Goal: Check status: Check status

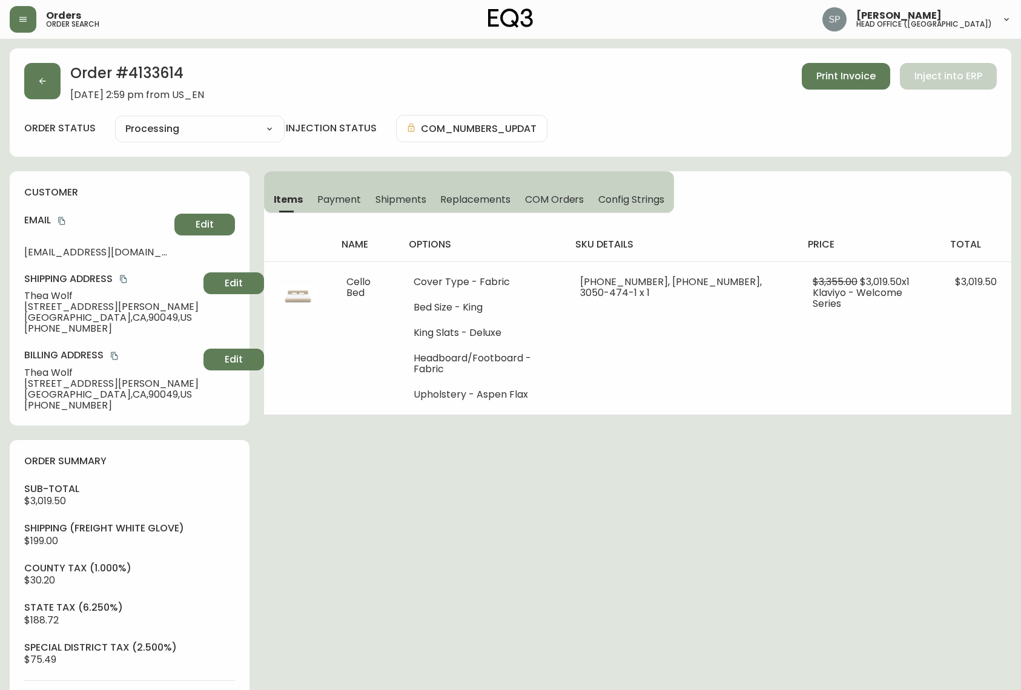
select select "PROCESSING"
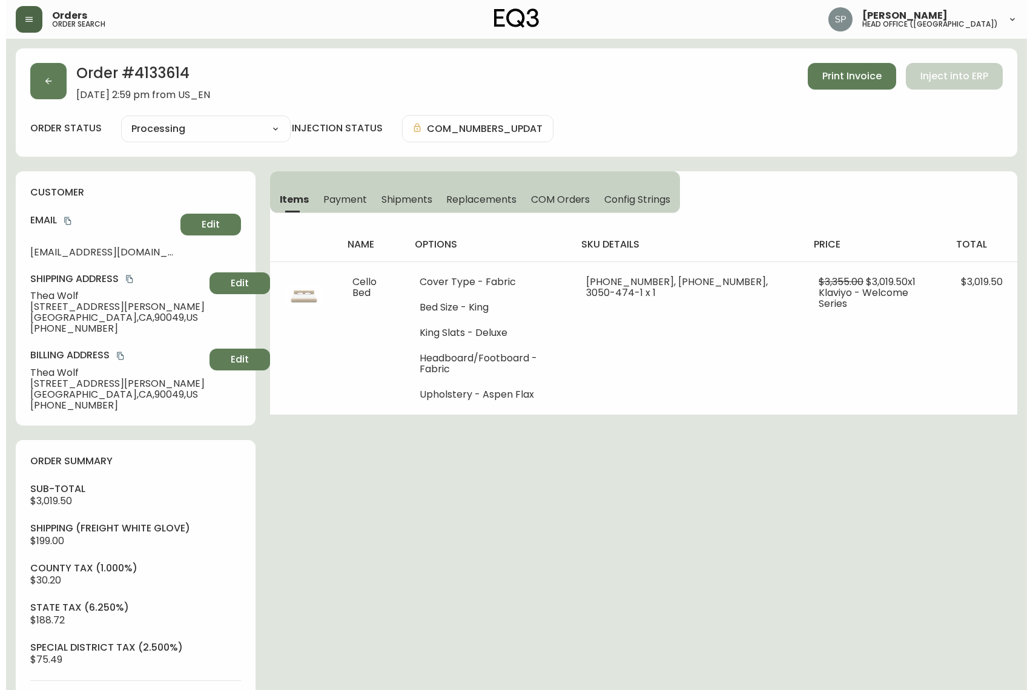
scroll to position [441, 0]
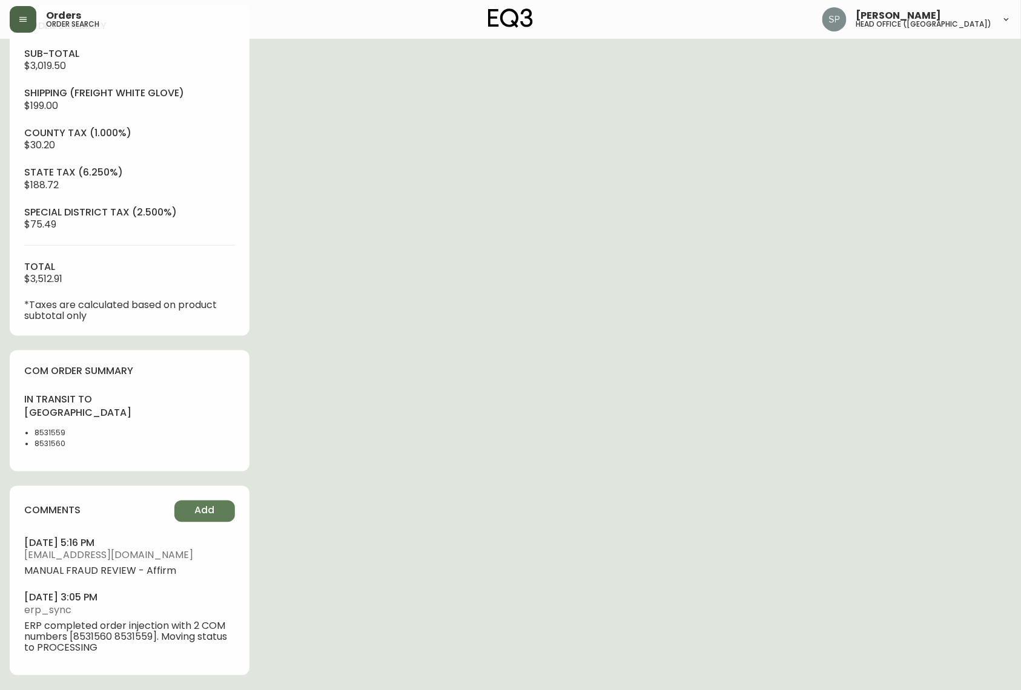
click at [19, 24] on button "button" at bounding box center [23, 19] width 27 height 27
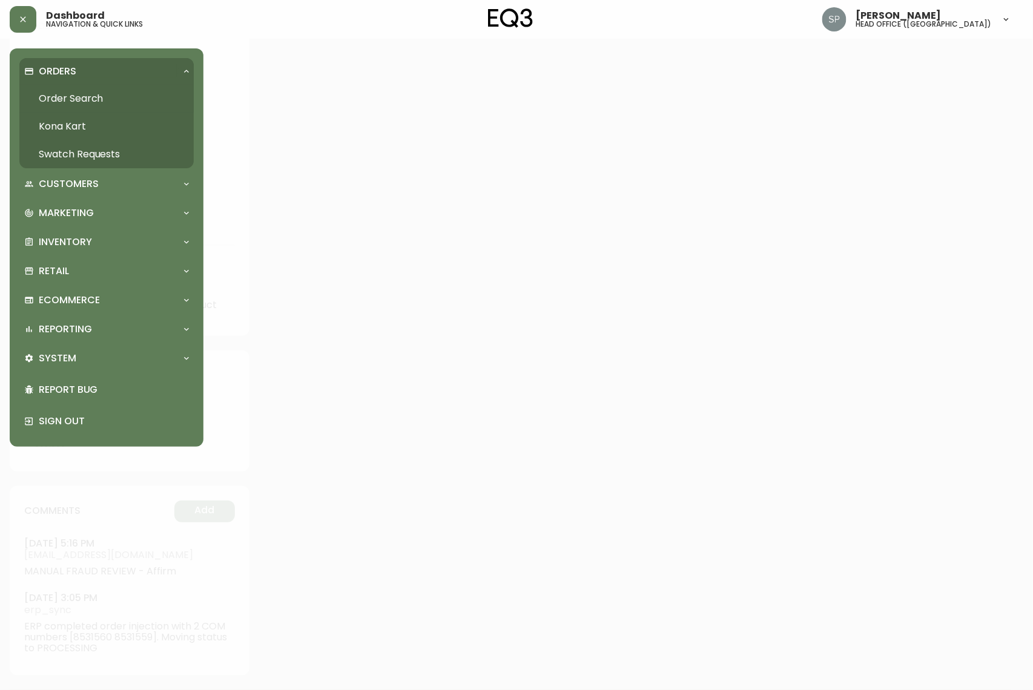
click at [53, 97] on link "Order Search" at bounding box center [106, 99] width 174 height 28
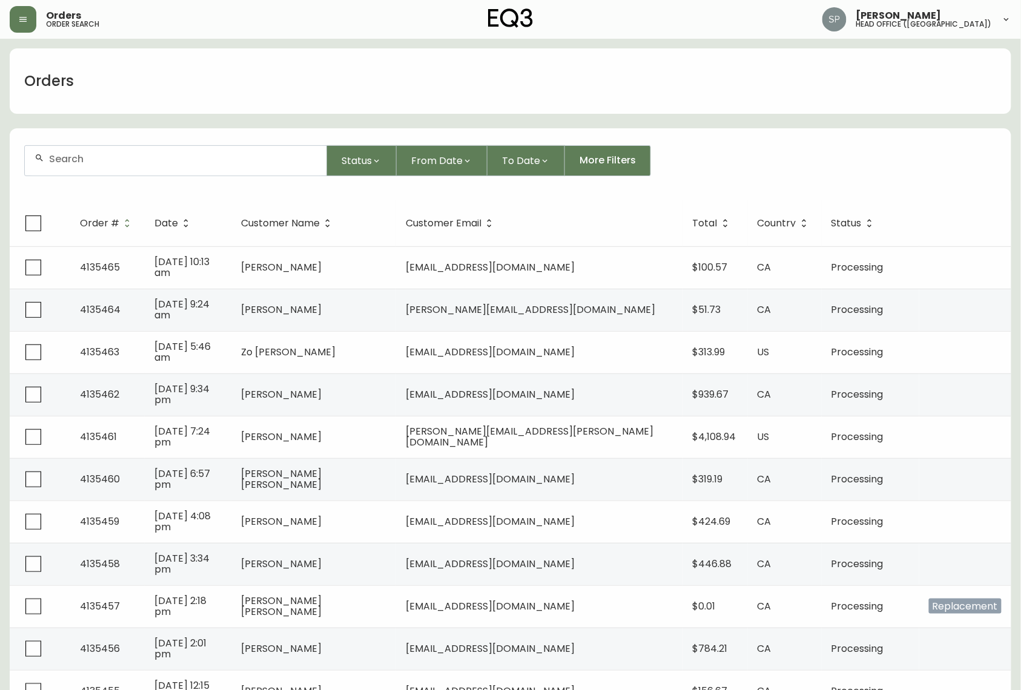
click at [80, 172] on div at bounding box center [175, 161] width 301 height 30
type input "4132512"
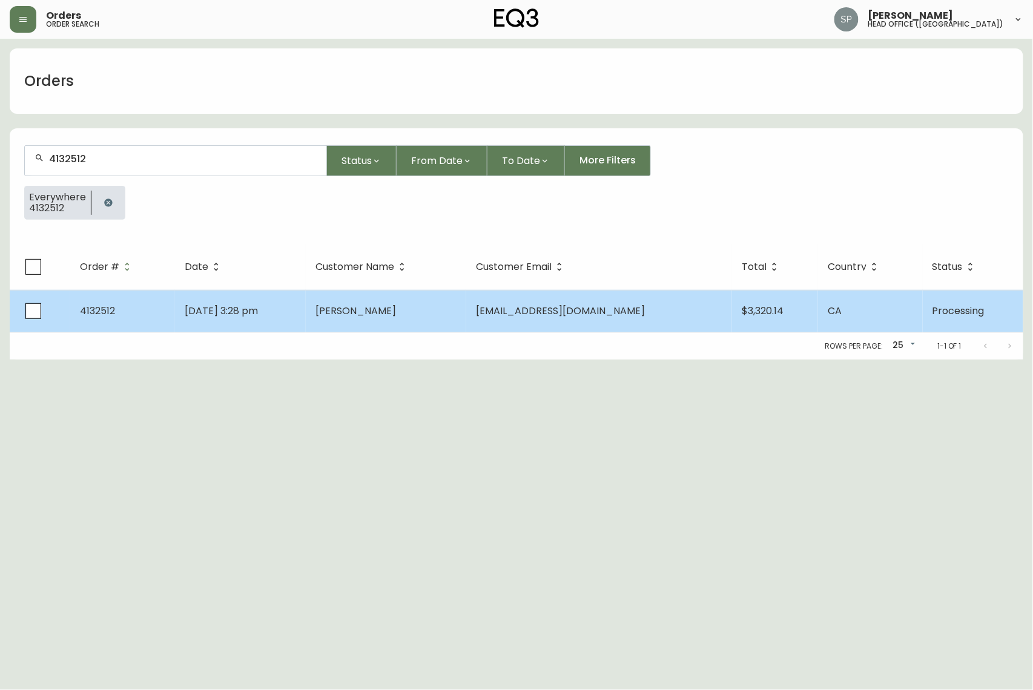
click at [257, 300] on td "[DATE] 3:28 pm" at bounding box center [240, 311] width 131 height 42
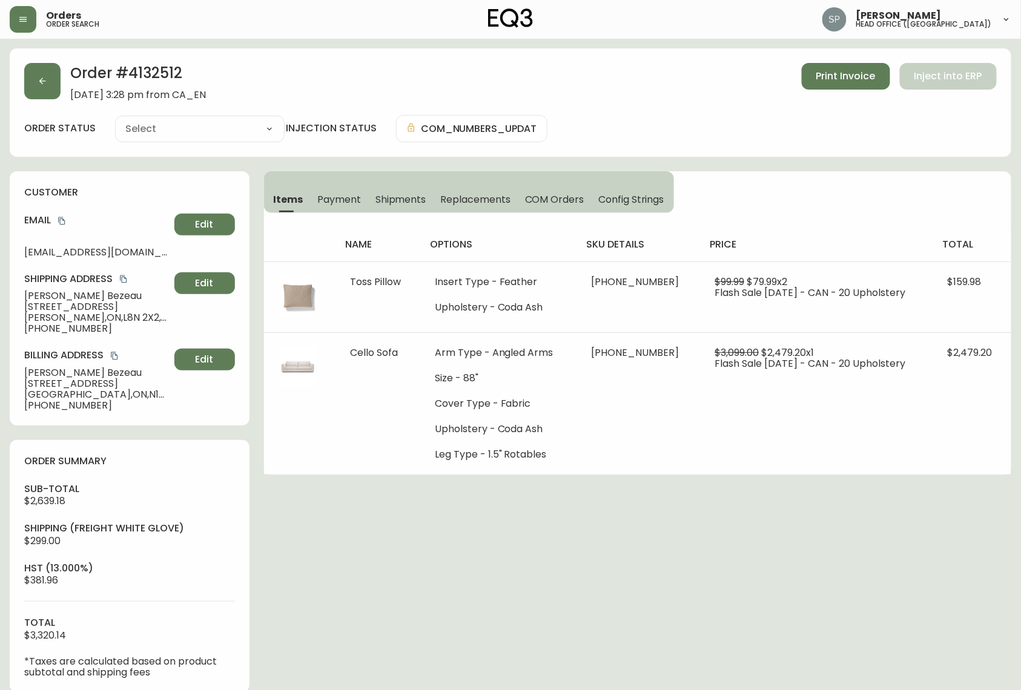
type input "Processing"
select select "PROCESSING"
